Goal: Task Accomplishment & Management: Use online tool/utility

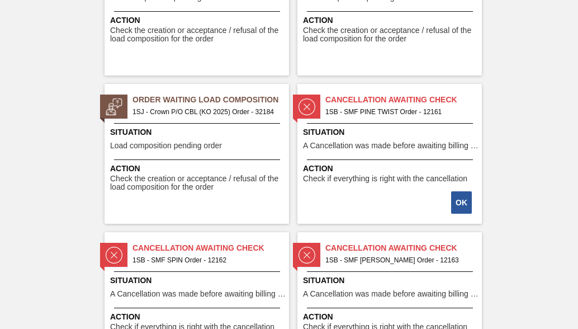
scroll to position [2068, 0]
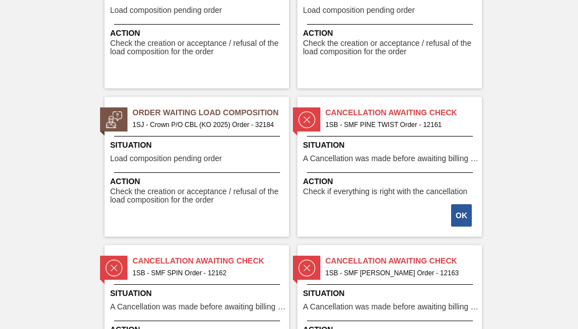
click at [183, 113] on span "Order Waiting Load Composition" at bounding box center [210, 113] width 157 height 12
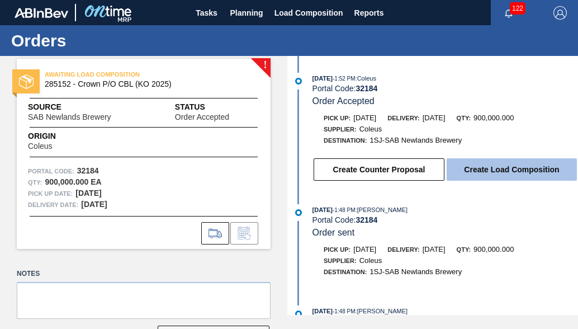
click at [499, 168] on button "Create Load Composition" at bounding box center [512, 169] width 130 height 22
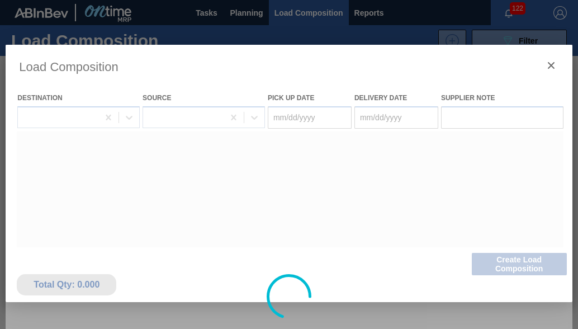
type Date "09/26/2025"
type Date "[DATE]"
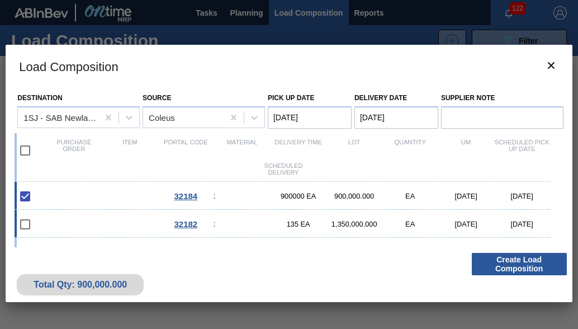
click at [56, 229] on div "32182 284922 - Crown T/O C/L (Hogwarts) 135 EA 1,350,000.000 EA 09/26/2025 09/2…" at bounding box center [282, 224] width 535 height 28
checkbox input "true"
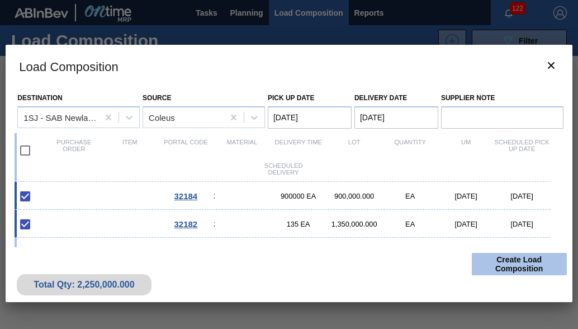
click at [518, 258] on button "Create Load Composition" at bounding box center [519, 264] width 95 height 22
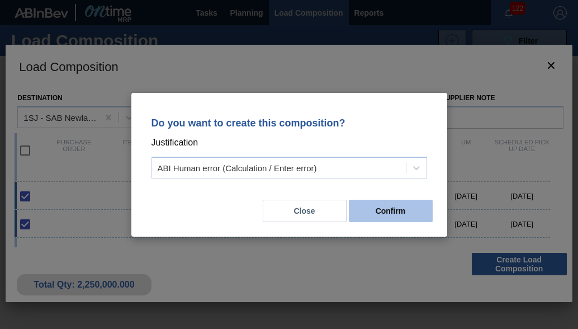
click at [370, 209] on button "Confirm" at bounding box center [391, 211] width 84 height 22
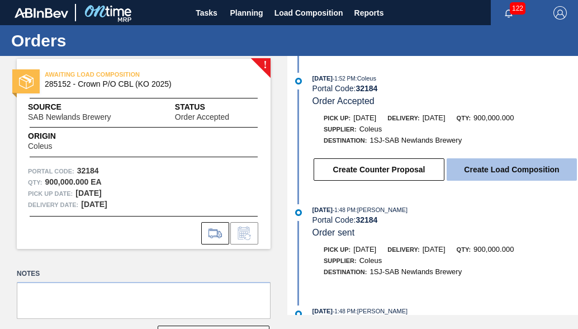
click at [476, 169] on button "Create Load Composition" at bounding box center [512, 169] width 130 height 22
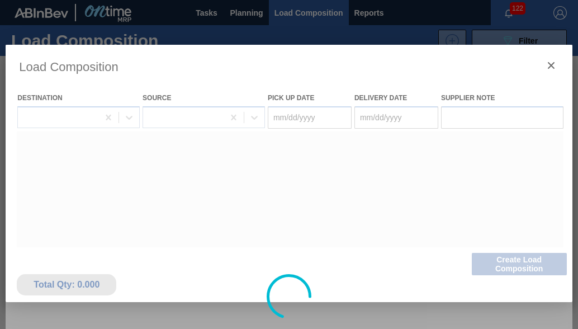
type Date "09/26/2025"
type Date "[DATE]"
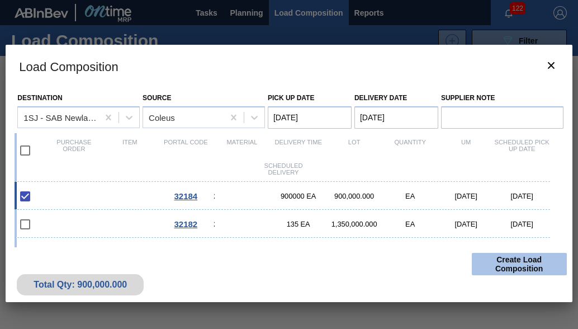
click at [519, 272] on button "Create Load Composition" at bounding box center [519, 264] width 95 height 22
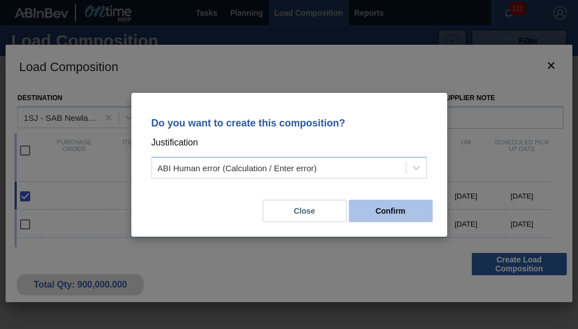
click at [375, 209] on button "Confirm" at bounding box center [391, 211] width 84 height 22
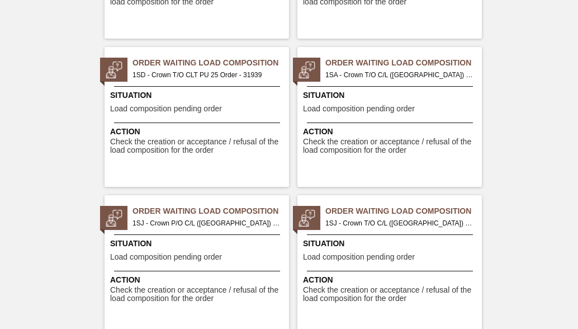
scroll to position [1956, 0]
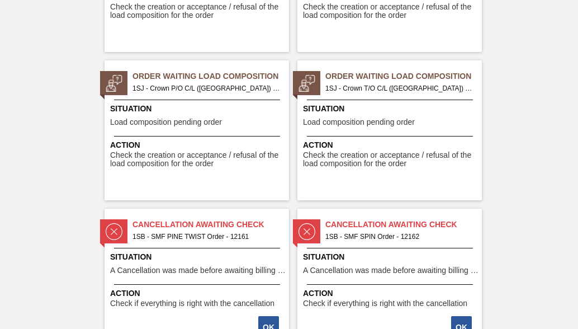
click at [183, 86] on span "1SJ - Crown P/O C/L (Hogwarts) Order - 32181" at bounding box center [206, 88] width 148 height 12
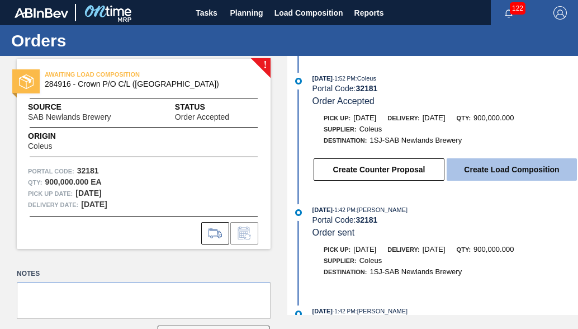
click at [513, 173] on button "Create Load Composition" at bounding box center [512, 169] width 130 height 22
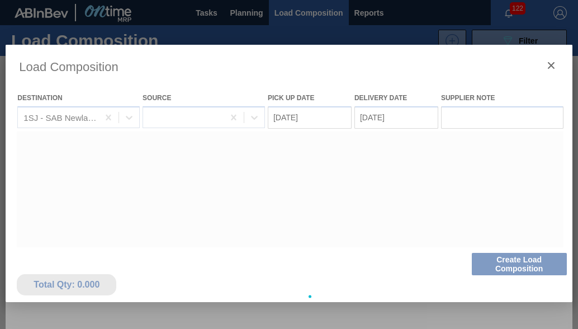
type Date "[DATE]"
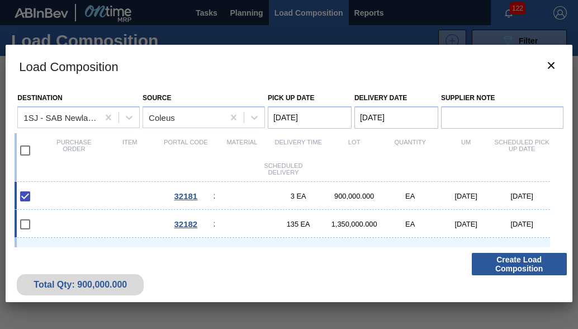
click at [179, 226] on span "32182" at bounding box center [185, 224] width 23 height 10
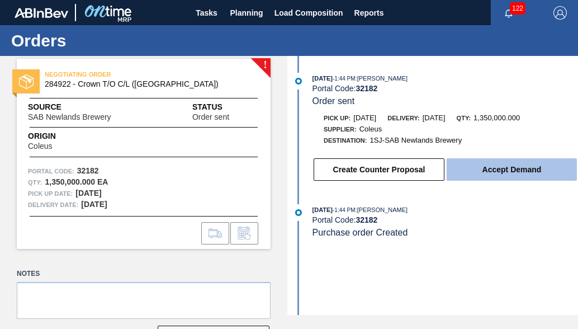
click at [509, 176] on button "Accept Demand" at bounding box center [512, 169] width 130 height 22
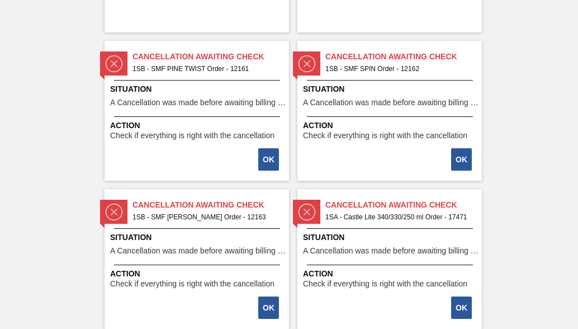
scroll to position [1956, 0]
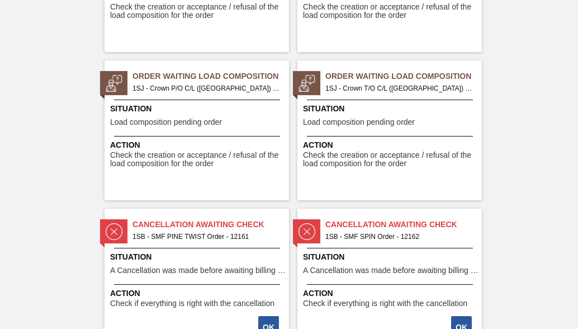
click at [378, 79] on span "Order Waiting Load Composition" at bounding box center [403, 76] width 157 height 12
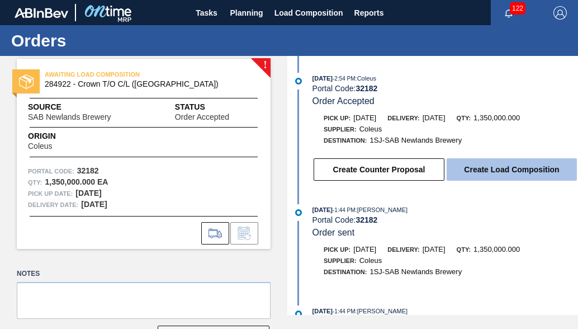
click at [500, 169] on button "Create Load Composition" at bounding box center [512, 169] width 130 height 22
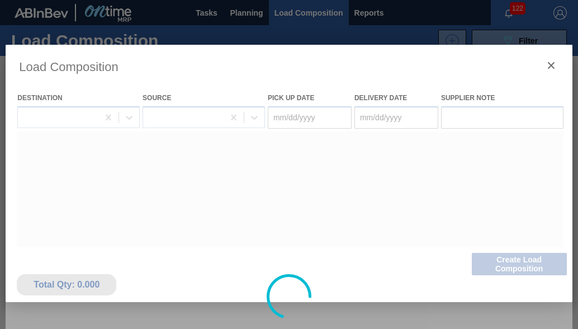
type Date "09/26/2025"
type Date "[DATE]"
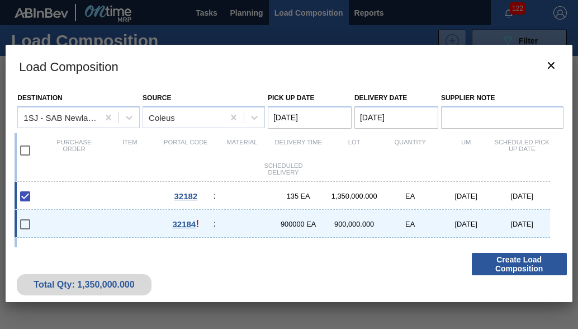
click at [57, 225] on div "32184 ! 285152 - Crown P/O CBL (KO 2025) 900000 EA 900,000.000 EA 09/26/2025 09…" at bounding box center [282, 224] width 535 height 28
checkbox input "true"
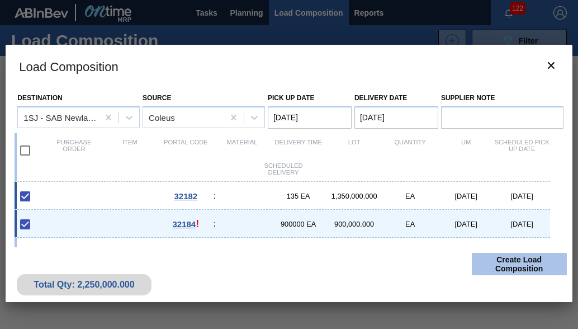
click at [505, 268] on button "Create Load Composition" at bounding box center [519, 264] width 95 height 22
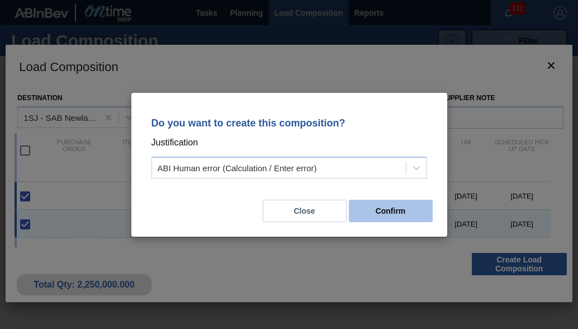
click at [379, 211] on button "Confirm" at bounding box center [391, 211] width 84 height 22
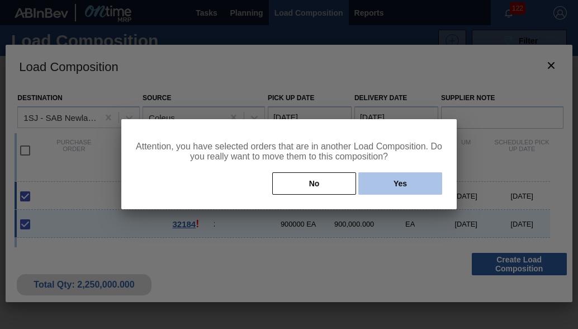
click at [386, 189] on button "Yes" at bounding box center [400, 183] width 84 height 22
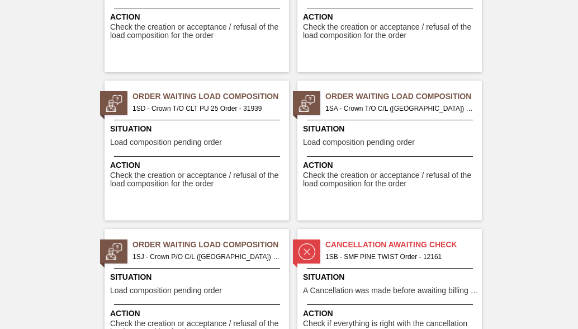
scroll to position [1789, 0]
click at [208, 254] on span "1SJ - Crown P/O C/L (Hogwarts) Order - 32181" at bounding box center [206, 256] width 148 height 12
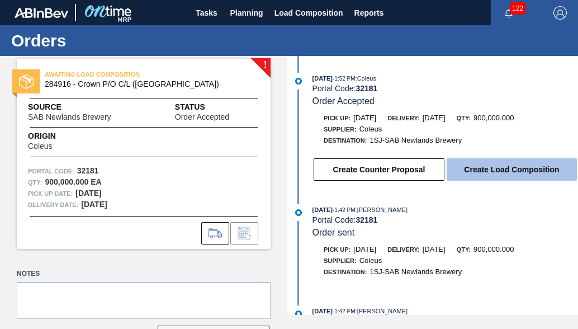
click at [507, 174] on button "Create Load Composition" at bounding box center [512, 169] width 130 height 22
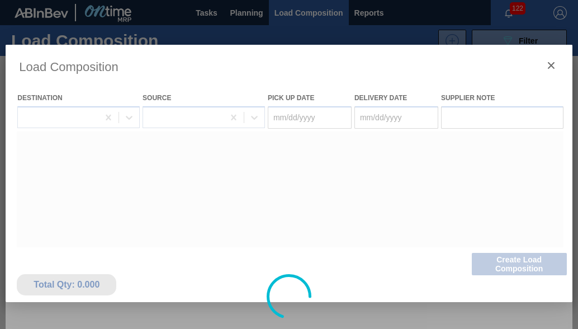
type Date "[DATE]"
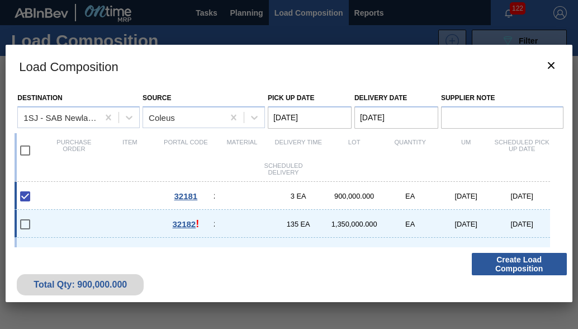
click at [22, 228] on input "checkbox" at bounding box center [24, 223] width 23 height 23
checkbox input "false"
click at [214, 223] on span "284922 - Crown T/O C/L (Hogwarts)" at bounding box center [214, 224] width 1 height 8
checkbox input "true"
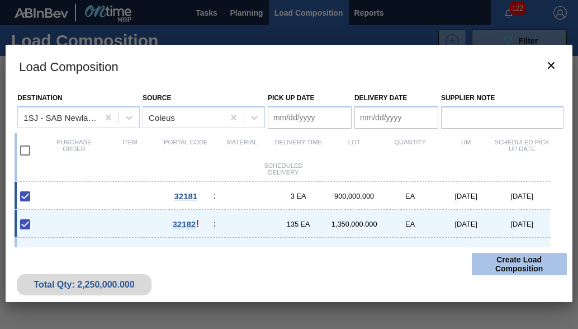
click at [497, 269] on button "Create Load Composition" at bounding box center [519, 264] width 95 height 22
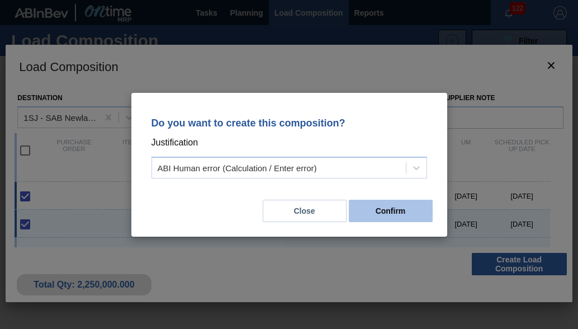
click at [406, 210] on button "Confirm" at bounding box center [391, 211] width 84 height 22
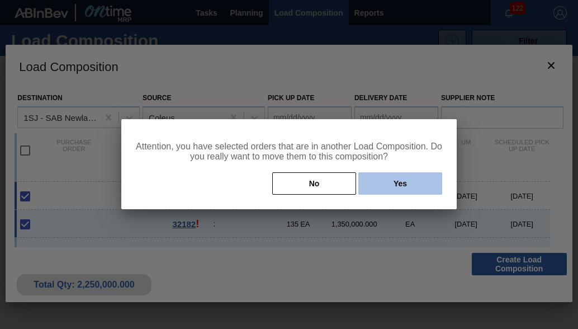
click at [405, 189] on button "Yes" at bounding box center [400, 183] width 84 height 22
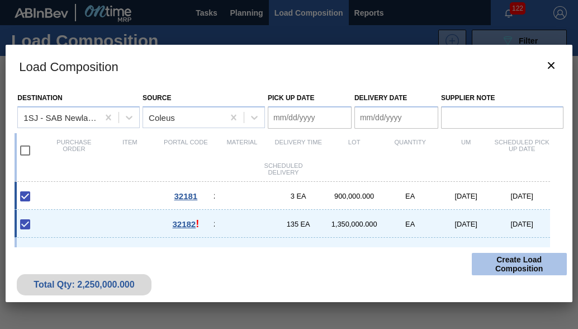
click at [531, 273] on button "Create Load Composition" at bounding box center [519, 264] width 95 height 22
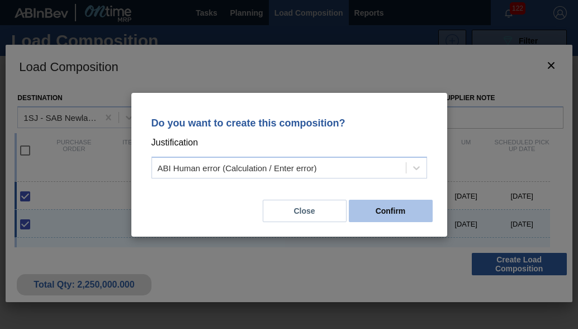
click at [379, 211] on button "Confirm" at bounding box center [391, 211] width 84 height 22
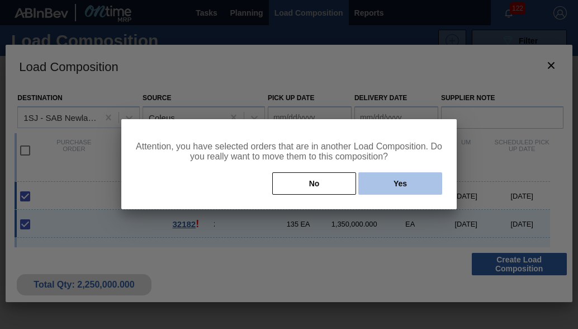
click at [375, 186] on button "Yes" at bounding box center [400, 183] width 84 height 22
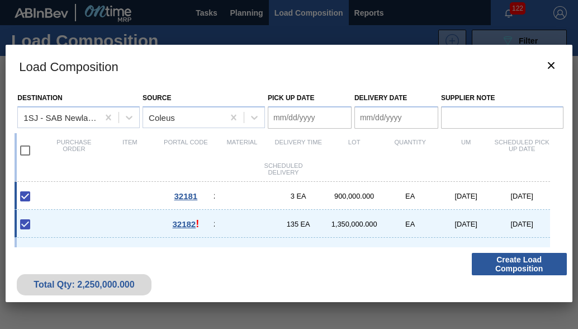
click at [44, 225] on div at bounding box center [33, 223] width 26 height 23
type Date "[DATE]"
checkbox input "false"
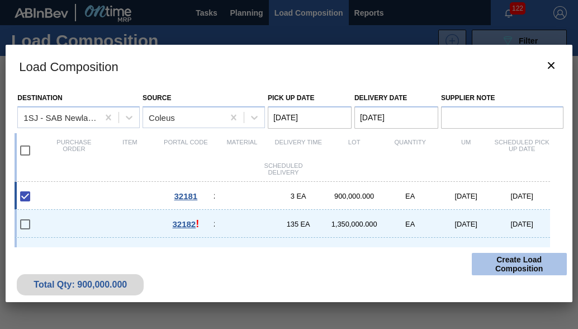
click at [528, 269] on button "Create Load Composition" at bounding box center [519, 264] width 95 height 22
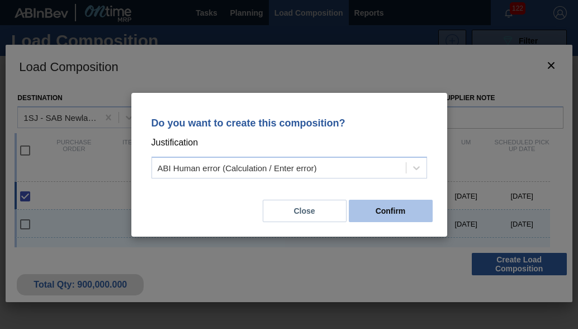
click at [399, 211] on button "Confirm" at bounding box center [391, 211] width 84 height 22
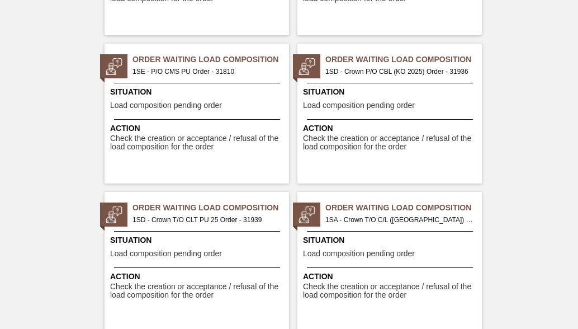
scroll to position [1956, 0]
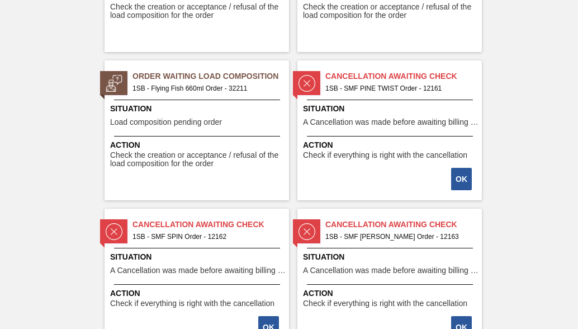
click at [160, 97] on div "Order Waiting Load Composition 1SB - Flying Fish 660ml Order - 32211 Situation …" at bounding box center [197, 130] width 184 height 140
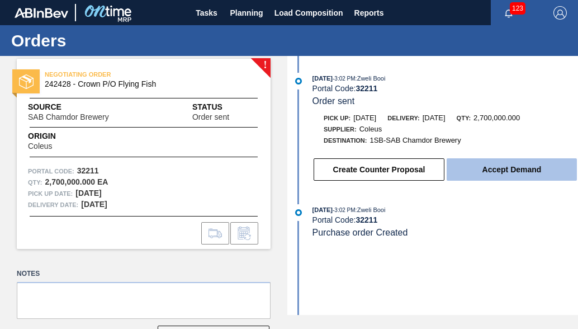
click at [504, 166] on button "Accept Demand" at bounding box center [512, 169] width 130 height 22
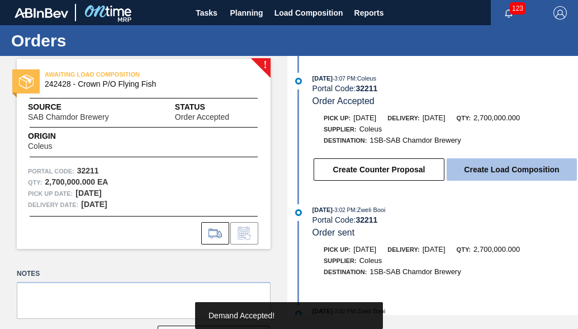
click at [501, 172] on button "Create Load Composition" at bounding box center [512, 169] width 130 height 22
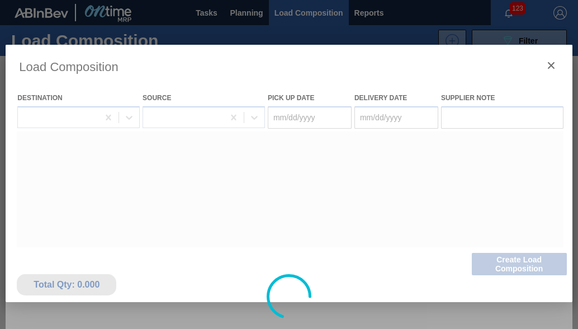
type Date "[DATE]"
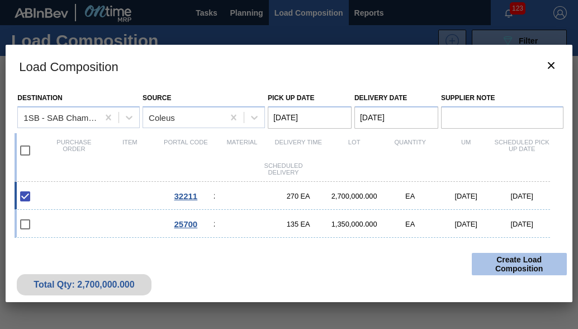
click at [510, 264] on button "Create Load Composition" at bounding box center [519, 264] width 95 height 22
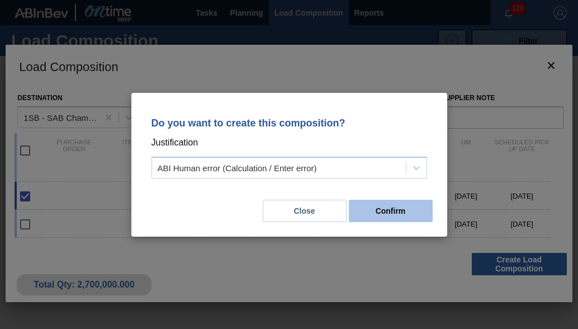
click at [402, 211] on button "Confirm" at bounding box center [391, 211] width 84 height 22
